Goal: Transaction & Acquisition: Purchase product/service

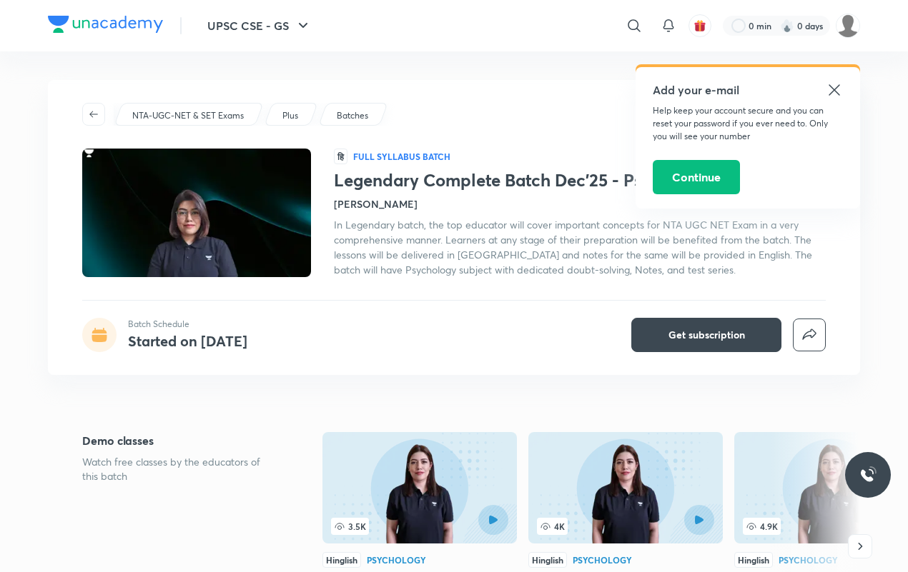
click at [826, 84] on icon at bounding box center [833, 89] width 17 height 17
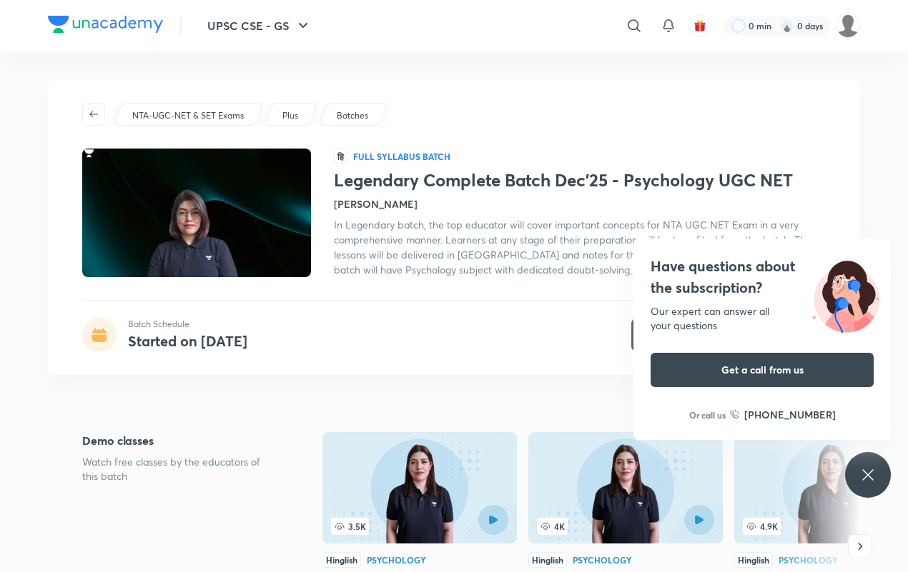
click at [876, 473] on icon at bounding box center [867, 475] width 17 height 17
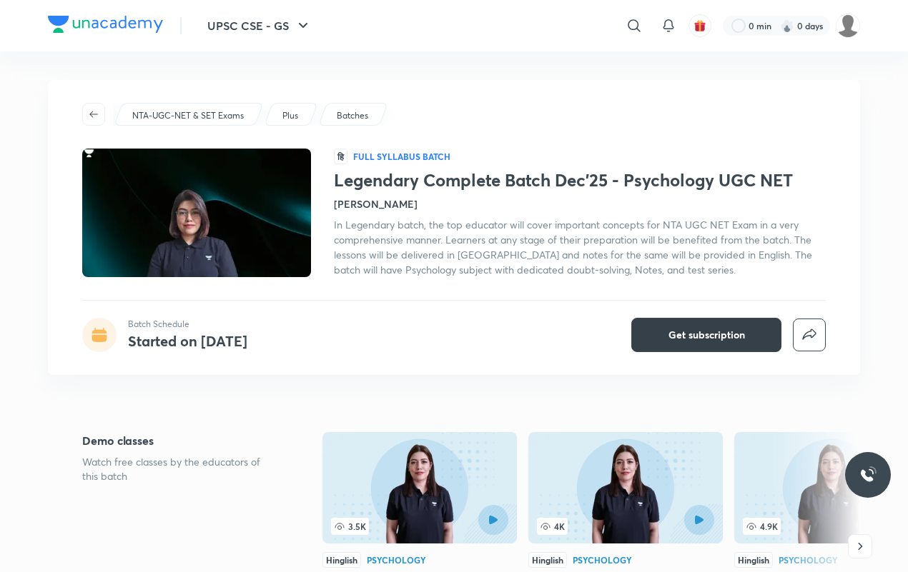
click at [698, 328] on span "Get subscription" at bounding box center [706, 335] width 76 height 14
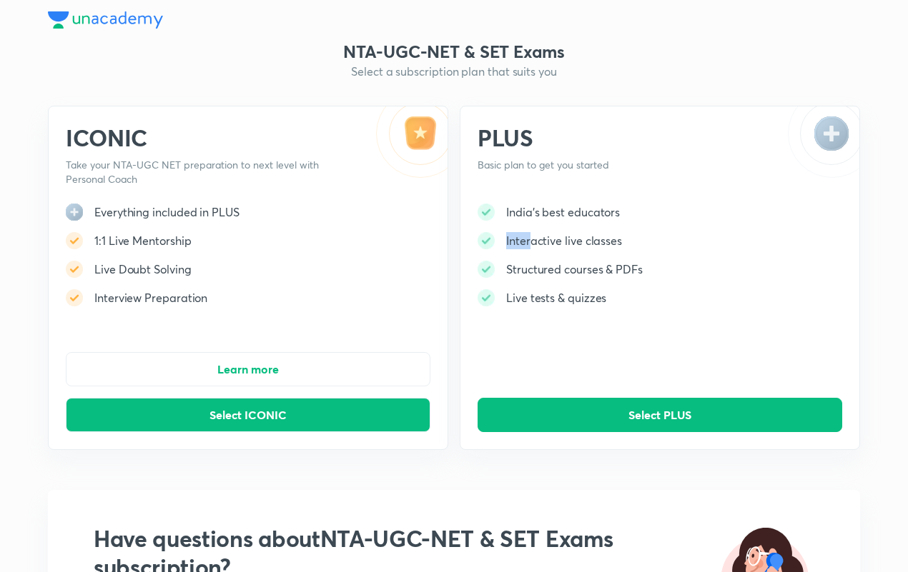
drag, startPoint x: 506, startPoint y: 239, endPoint x: 532, endPoint y: 237, distance: 26.6
click at [532, 237] on h5 "Interactive live classes" at bounding box center [564, 240] width 116 height 17
drag, startPoint x: 506, startPoint y: 250, endPoint x: 575, endPoint y: 223, distance: 74.5
click at [576, 223] on div "India's best educators Interactive live classes Structured courses & PDFs Live …" at bounding box center [559, 261] width 165 height 114
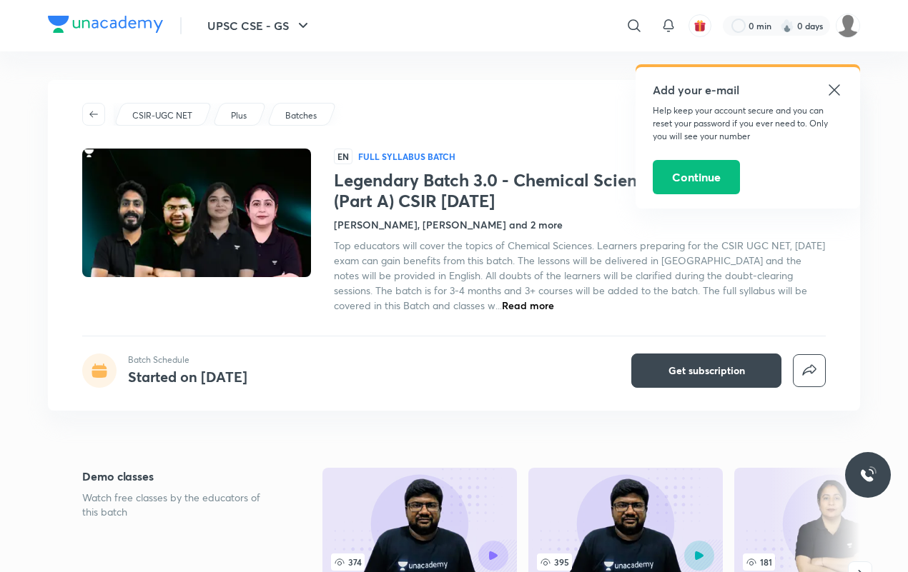
drag, startPoint x: 835, startPoint y: 65, endPoint x: 835, endPoint y: 94, distance: 28.6
click at [835, 79] on div "Add your e-mail Help keep your account secure and you can reset your password i…" at bounding box center [747, 136] width 224 height 144
click at [836, 94] on icon at bounding box center [833, 89] width 17 height 17
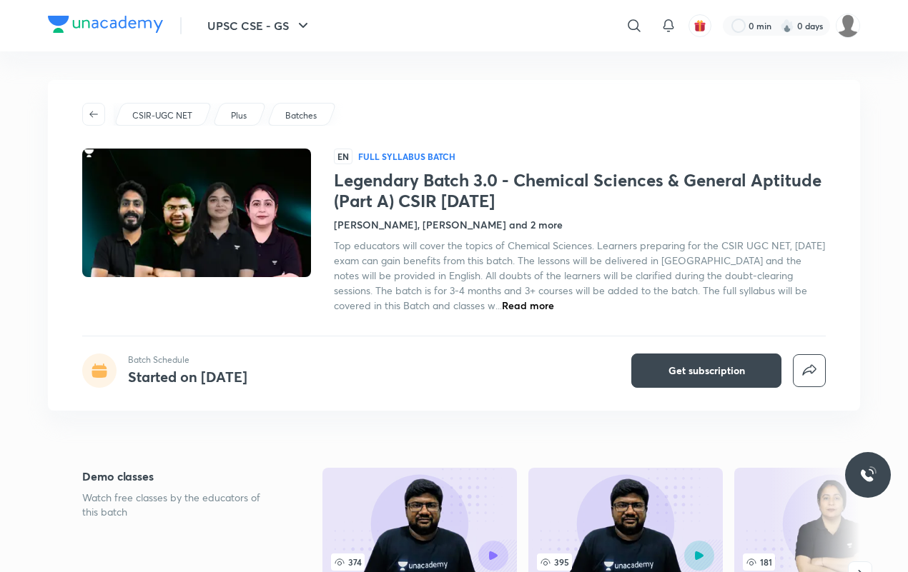
click at [411, 237] on div "Legendary Batch 3.0 - Chemical Sciences & General Aptitude (Part A) CSIR Dec'25…" at bounding box center [580, 241] width 492 height 143
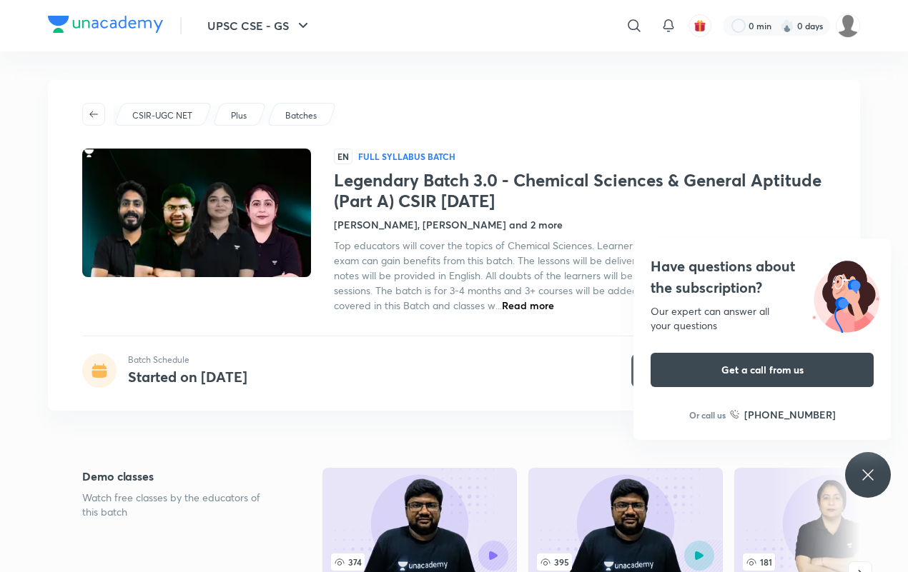
click at [393, 229] on h4 "[PERSON_NAME], [PERSON_NAME] and 2 more" at bounding box center [448, 224] width 229 height 15
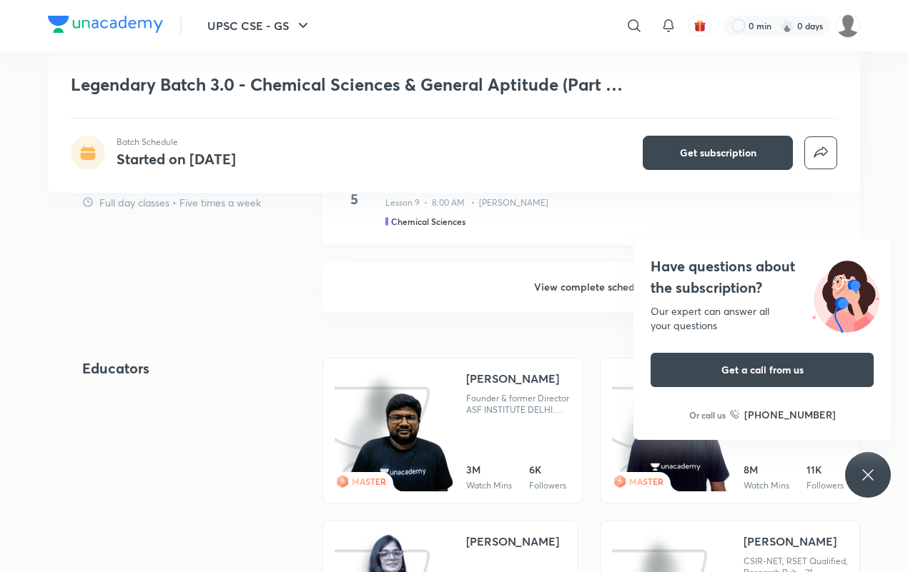
scroll to position [1334, 0]
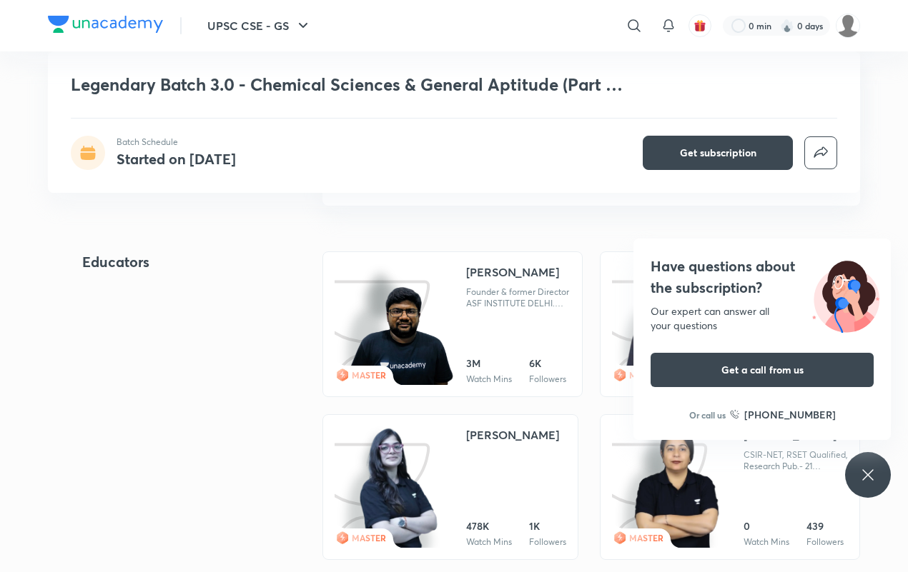
click at [868, 475] on icon at bounding box center [867, 475] width 11 height 11
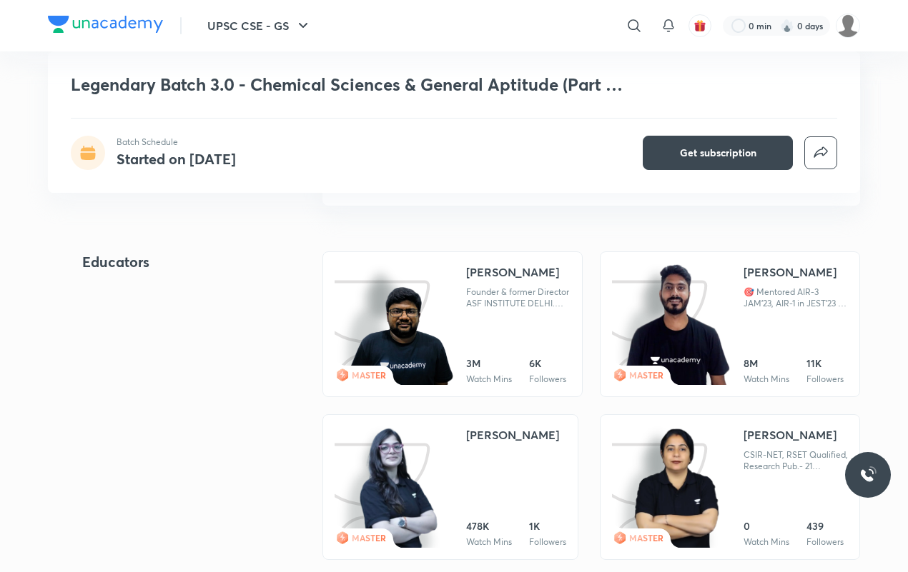
click at [725, 287] on img at bounding box center [677, 326] width 106 height 124
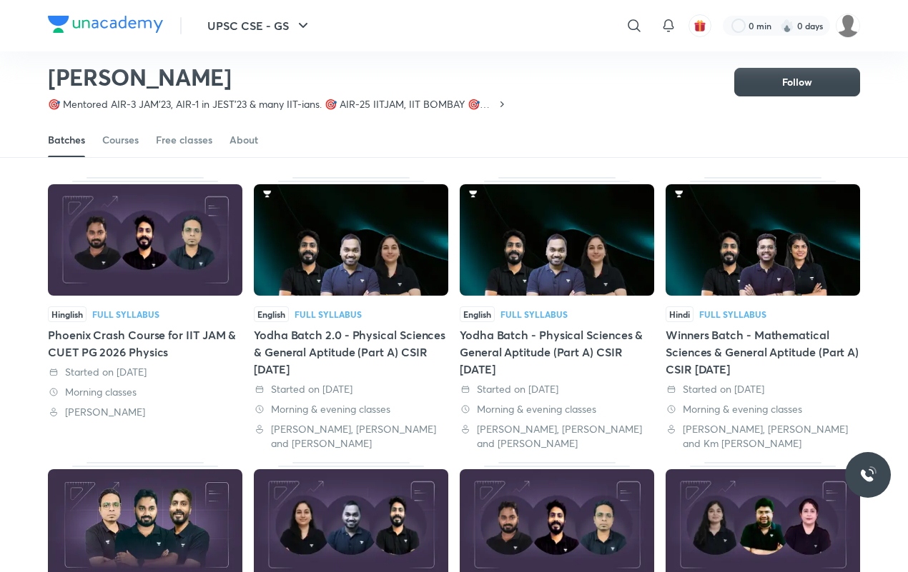
click at [227, 142] on div "Batches Courses Free classes About" at bounding box center [454, 140] width 812 height 34
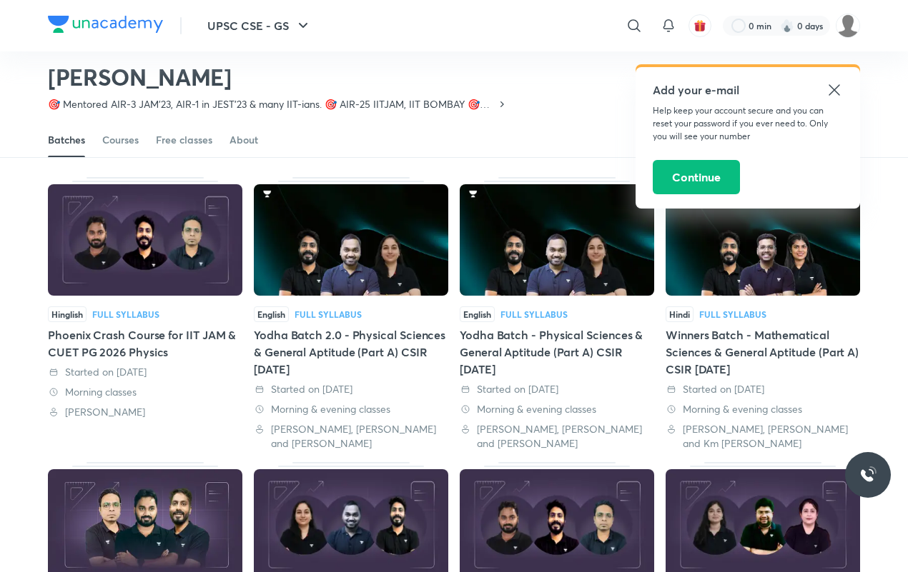
click at [833, 76] on div "Add your e-mail Help keep your account secure and you can reset your password i…" at bounding box center [747, 138] width 224 height 142
click at [831, 94] on icon at bounding box center [833, 89] width 17 height 17
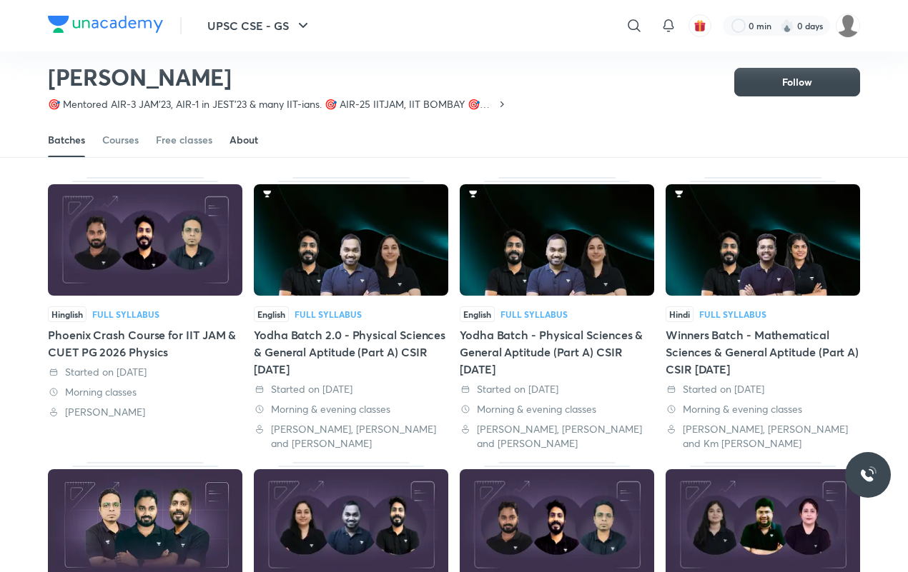
click at [247, 144] on div "About" at bounding box center [243, 140] width 29 height 14
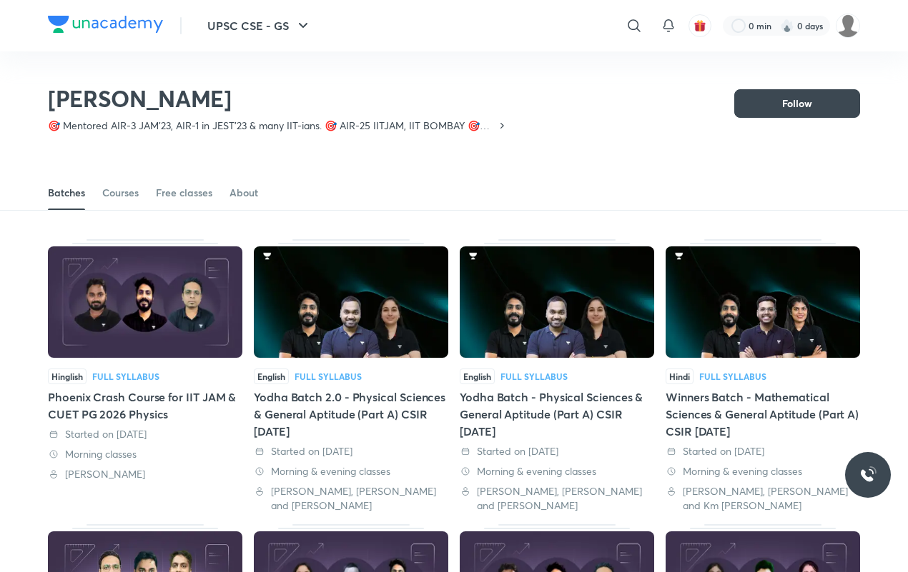
scroll to position [62, 0]
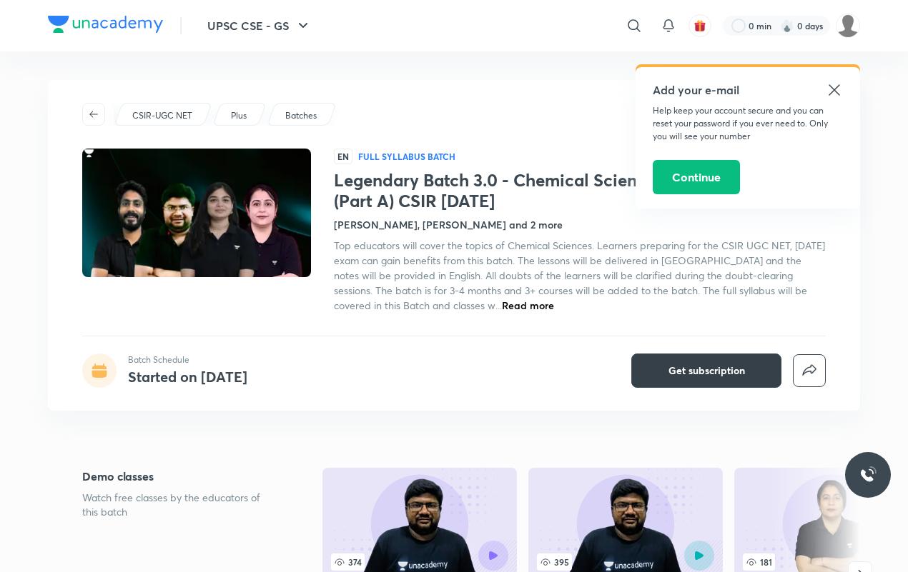
click at [700, 370] on span "Get subscription" at bounding box center [706, 371] width 76 height 14
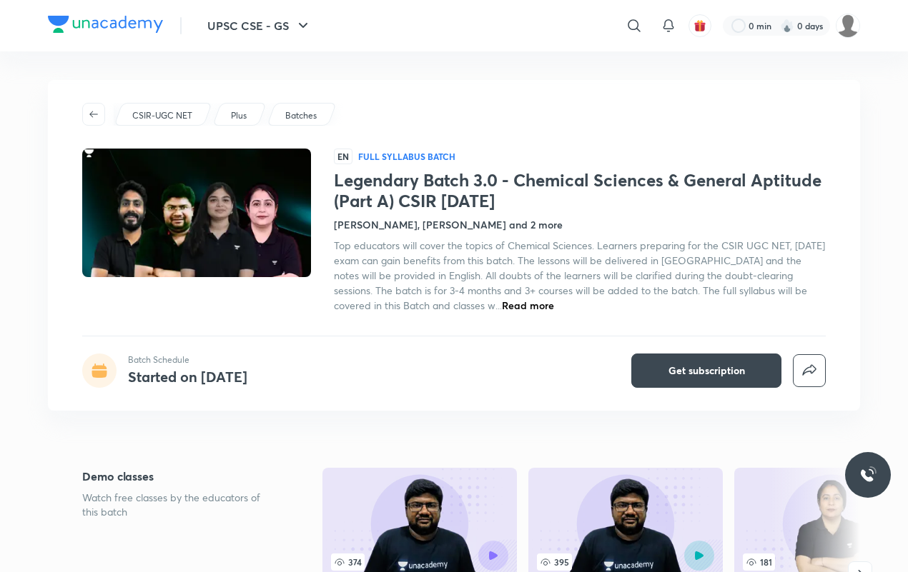
click at [387, 230] on h4 "[PERSON_NAME], [PERSON_NAME] and 2 more" at bounding box center [448, 224] width 229 height 15
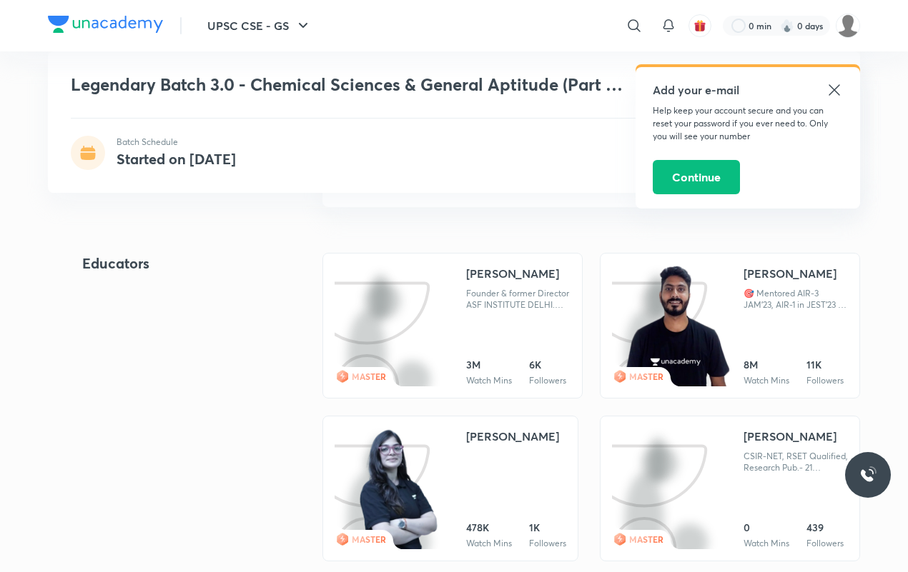
scroll to position [1334, 0]
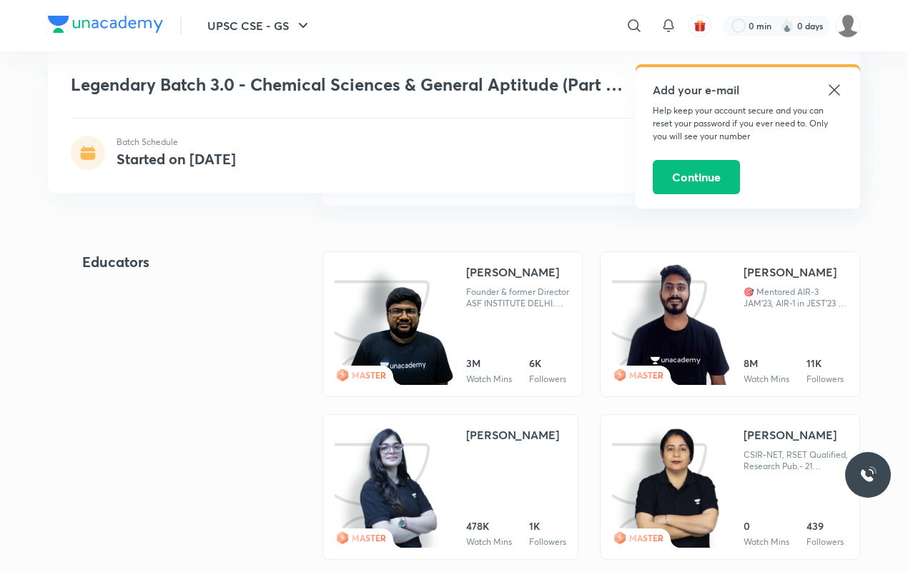
click at [495, 298] on div "Founder & former Director ASF INSTITUTE DELHI. GATE AIR -62 ,NET/JRF, [DOMAIN_N…" at bounding box center [518, 298] width 104 height 23
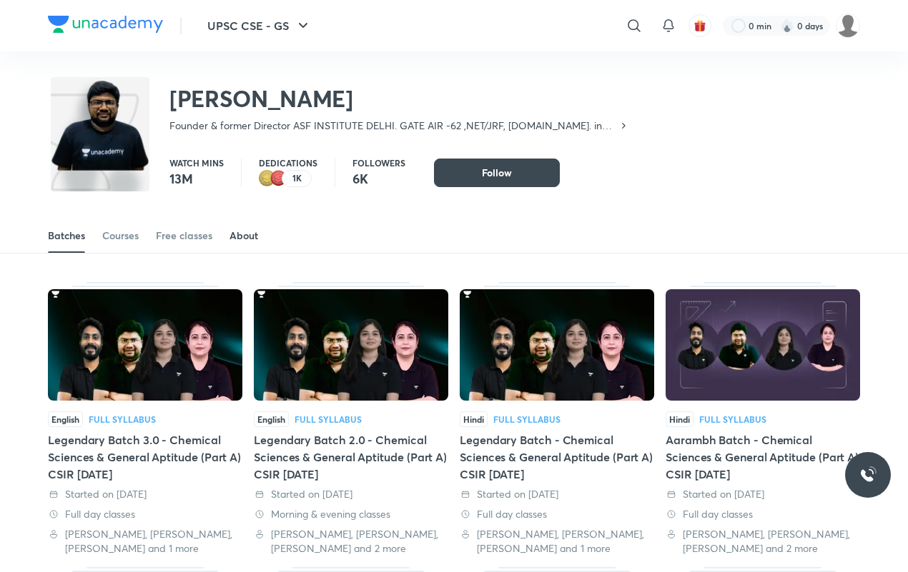
click at [238, 234] on div "About" at bounding box center [243, 236] width 29 height 14
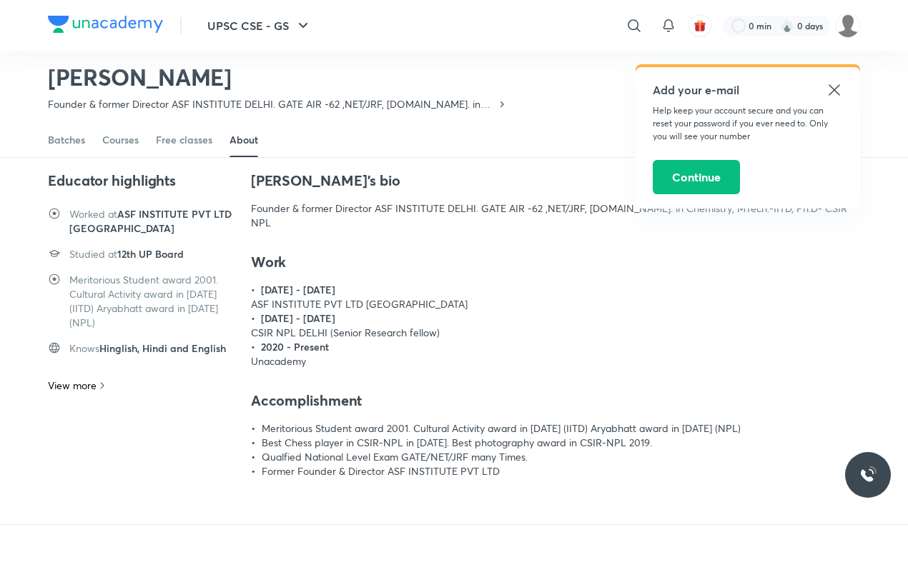
click at [837, 96] on icon at bounding box center [833, 89] width 17 height 17
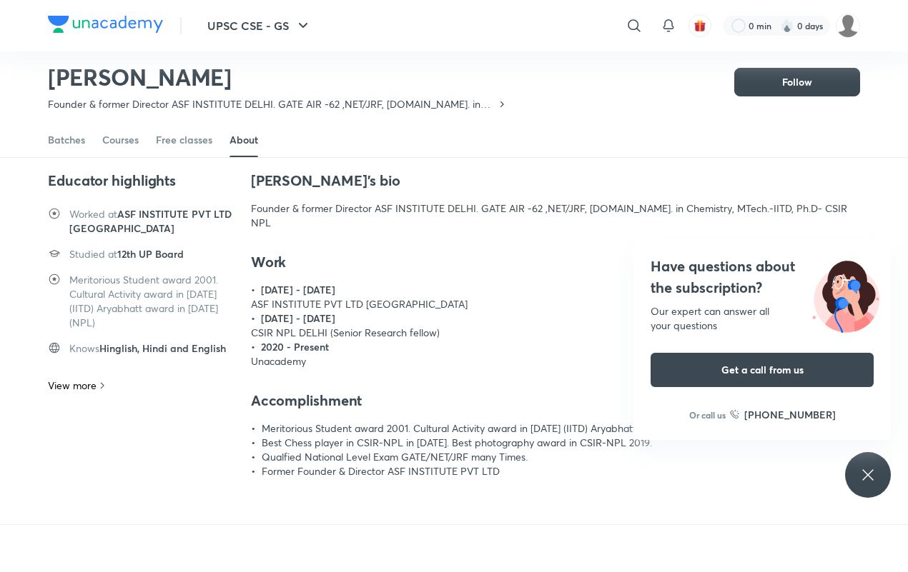
click at [876, 474] on icon at bounding box center [867, 475] width 17 height 17
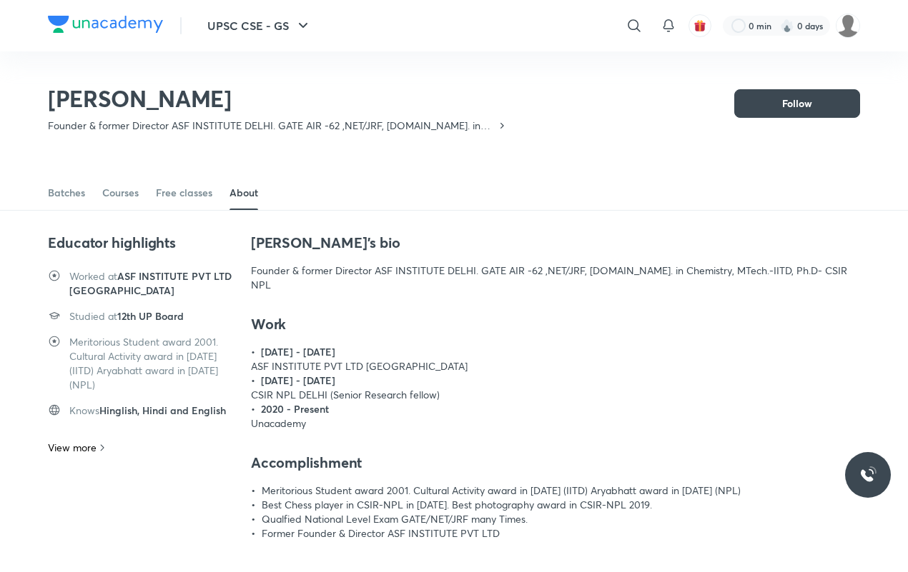
scroll to position [62, 0]
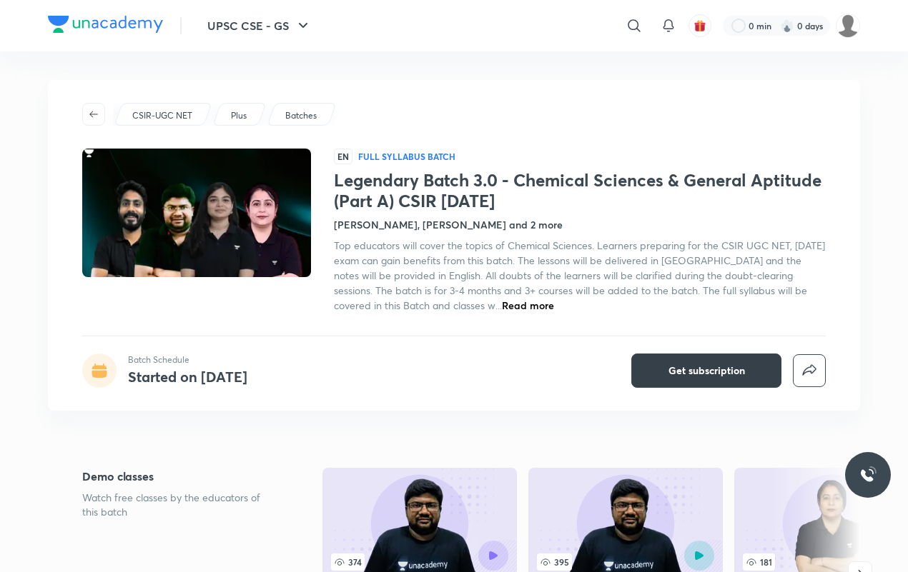
click at [703, 366] on span "Get subscription" at bounding box center [706, 371] width 76 height 14
click at [502, 304] on span "Read more" at bounding box center [528, 306] width 52 height 14
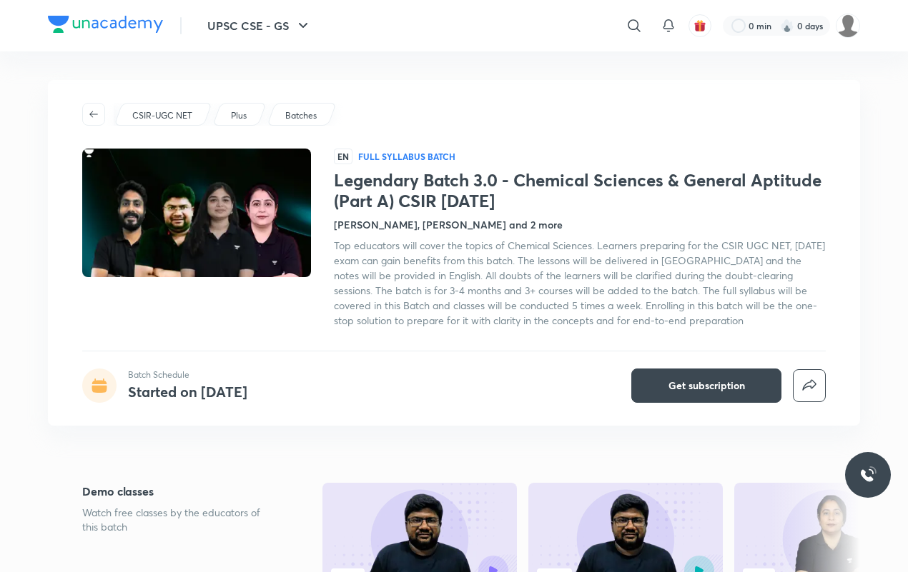
click at [466, 216] on div "Legendary Batch 3.0 - Chemical Sciences & General Aptitude (Part A) CSIR Dec'25…" at bounding box center [580, 249] width 492 height 158
drag, startPoint x: 462, startPoint y: 233, endPoint x: 455, endPoint y: 222, distance: 12.9
click at [462, 234] on div "Legendary Batch 3.0 - Chemical Sciences & General Aptitude (Part A) CSIR Dec'25…" at bounding box center [580, 249] width 492 height 158
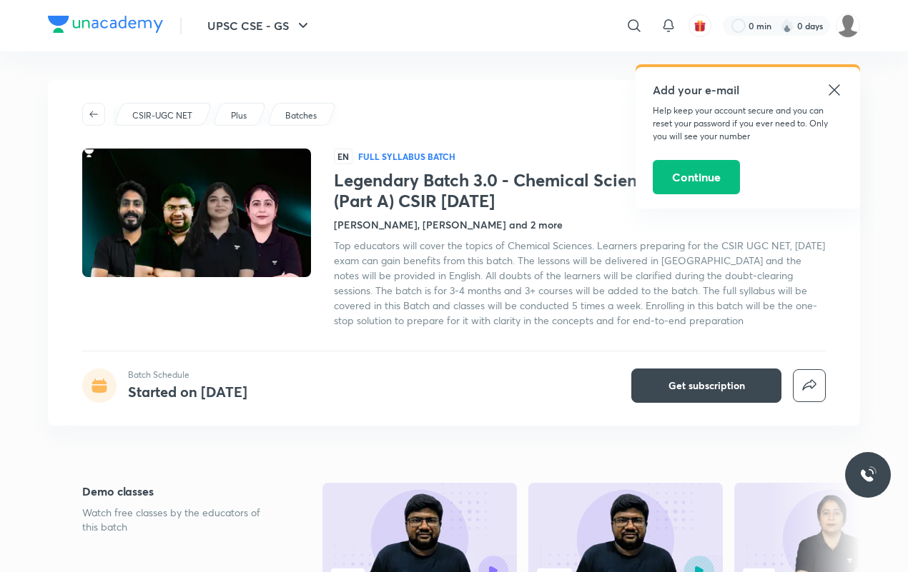
click at [452, 220] on h4 "[PERSON_NAME], [PERSON_NAME] and 2 more" at bounding box center [448, 224] width 229 height 15
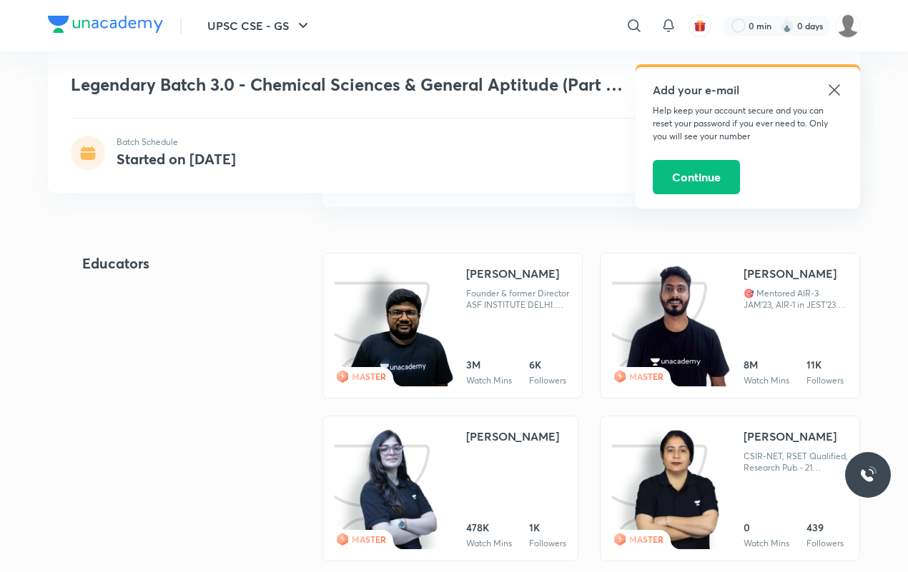
scroll to position [1349, 0]
click at [734, 467] on link "MASTER Seema Chawla CSIR-NET, RSET Qualified, Research Pub.- 21 Mentored 12000+…" at bounding box center [730, 488] width 260 height 146
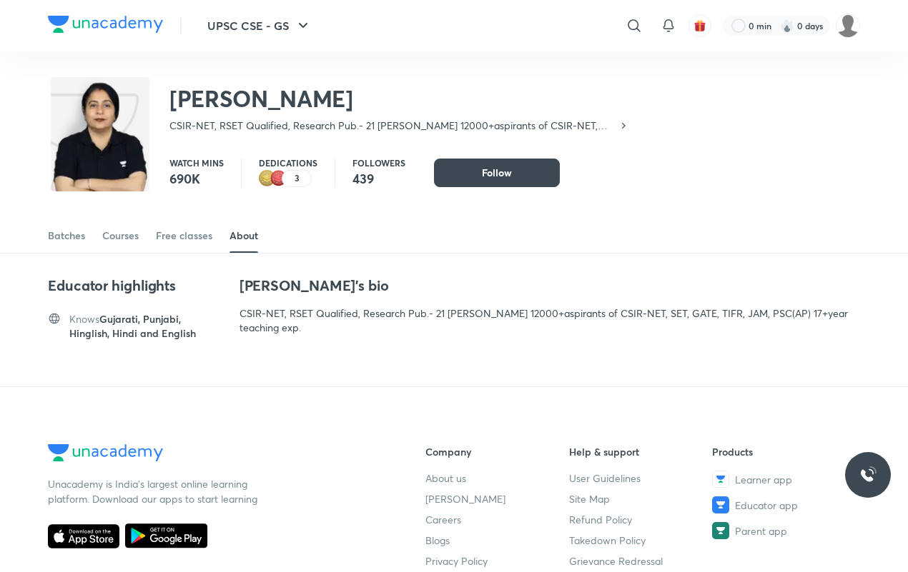
scroll to position [62, 0]
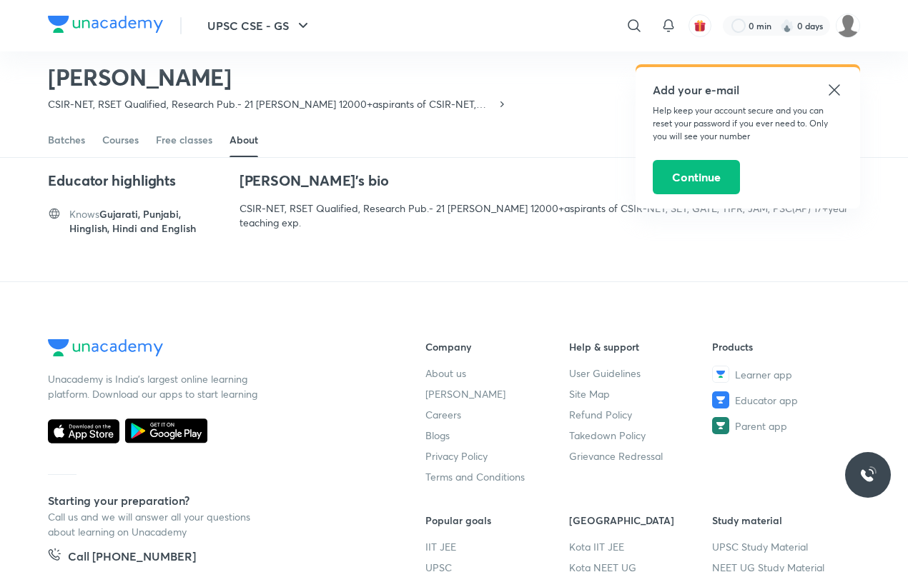
click at [835, 82] on icon at bounding box center [833, 89] width 17 height 17
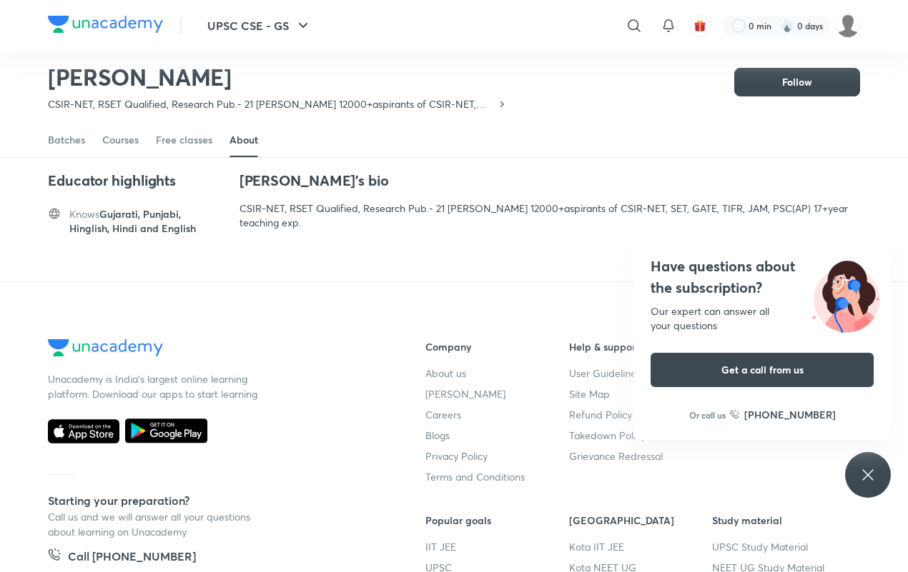
click at [869, 481] on icon at bounding box center [867, 475] width 17 height 17
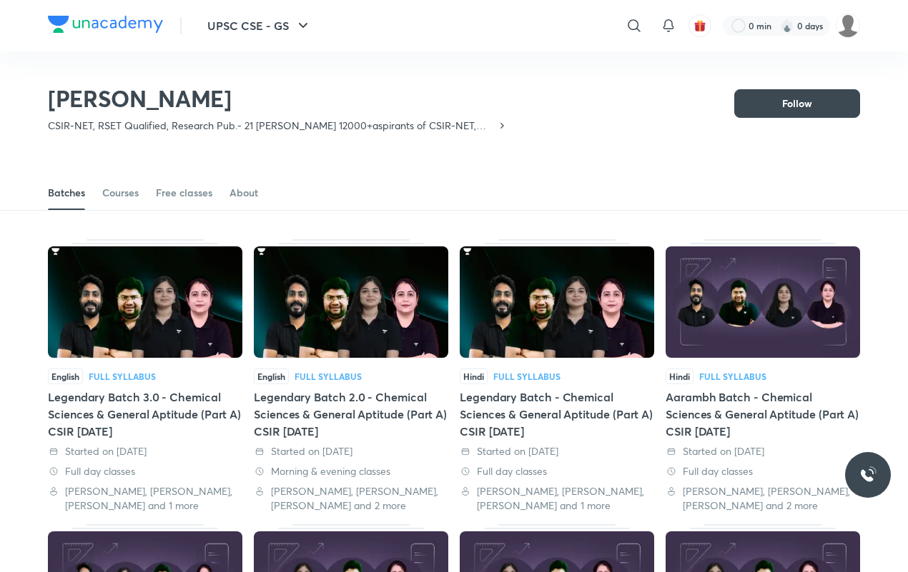
scroll to position [62, 0]
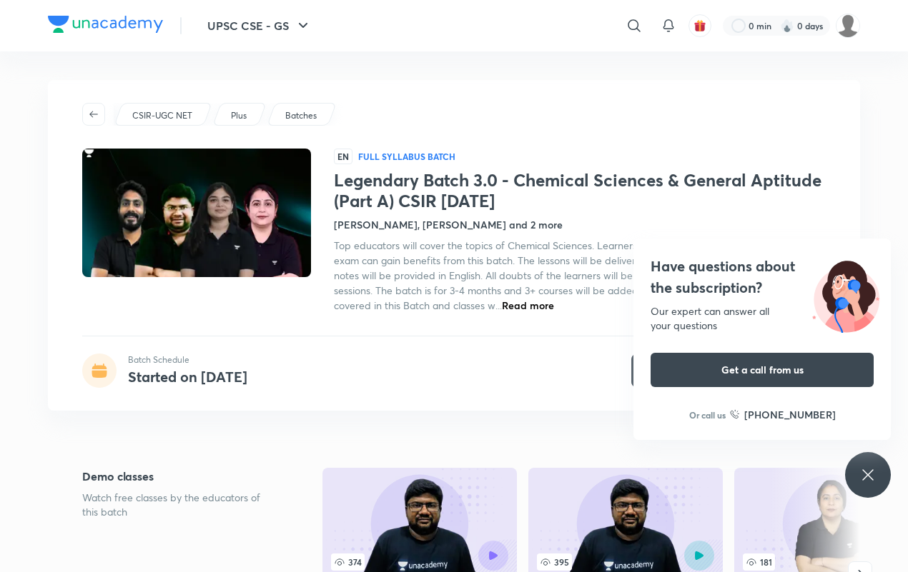
click at [502, 302] on span "Read more" at bounding box center [528, 306] width 52 height 14
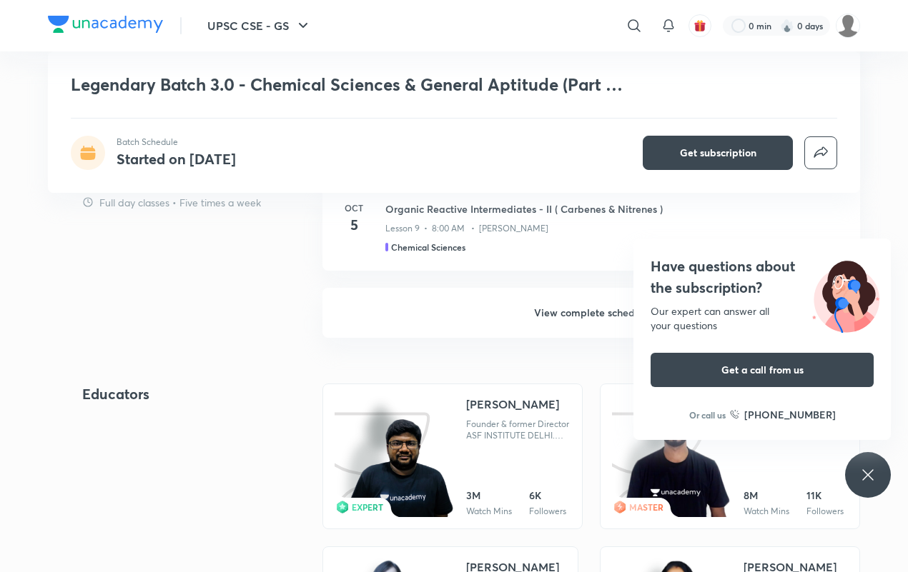
scroll to position [1310, 0]
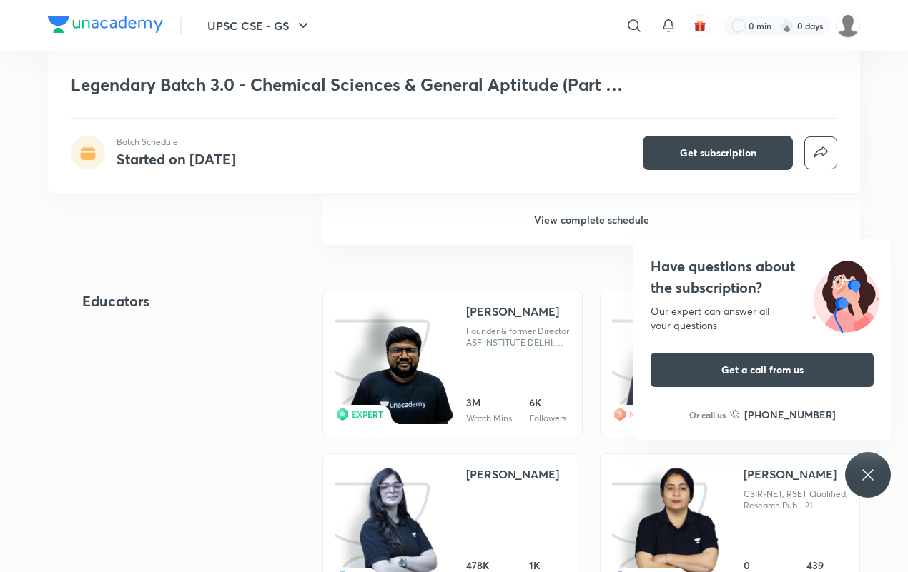
click at [442, 502] on div at bounding box center [394, 528] width 120 height 124
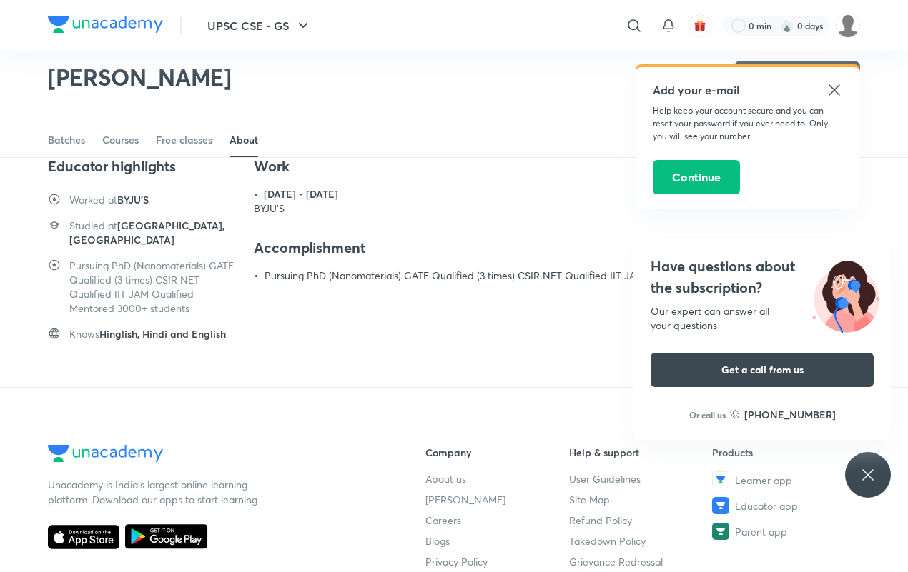
click at [870, 477] on icon at bounding box center [867, 475] width 17 height 17
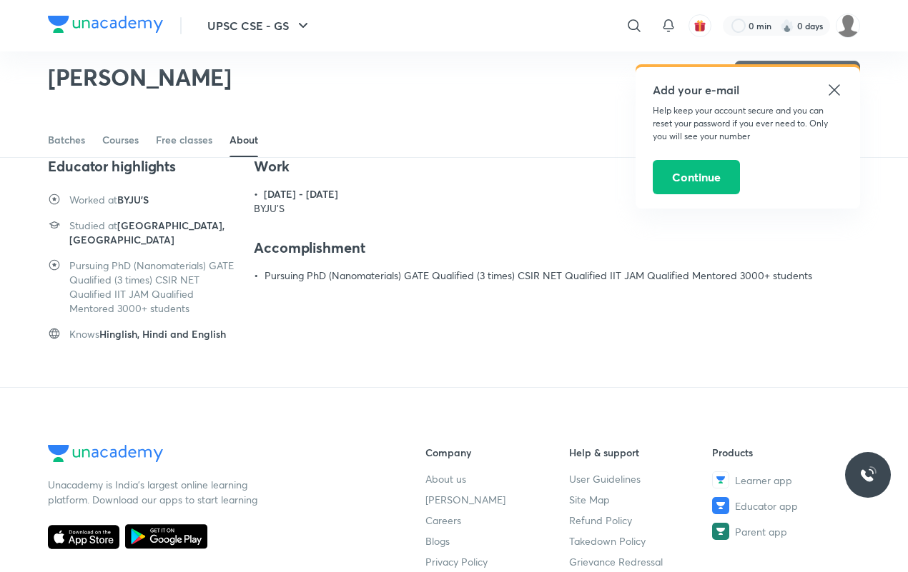
click at [835, 91] on icon at bounding box center [833, 89] width 11 height 11
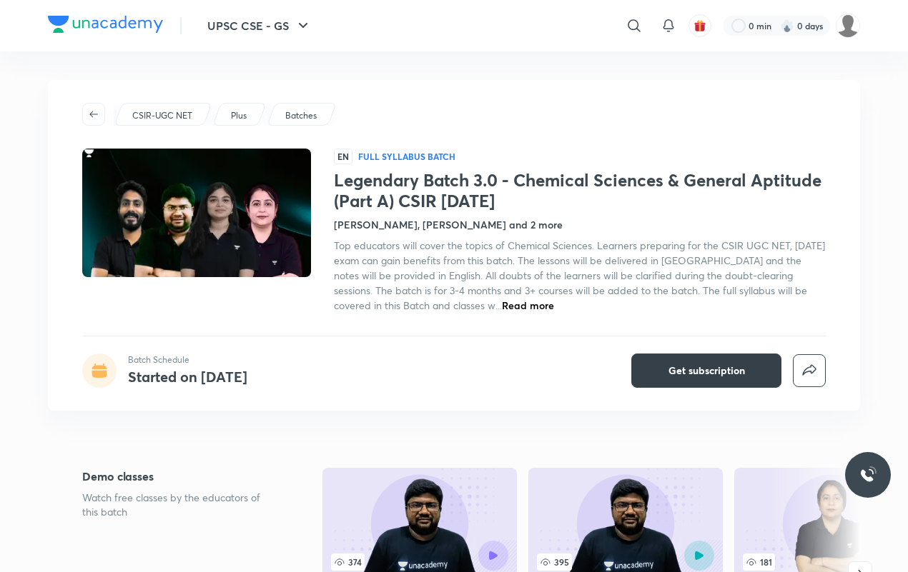
click at [672, 370] on span "Get subscription" at bounding box center [706, 371] width 76 height 14
